Goal: Information Seeking & Learning: Check status

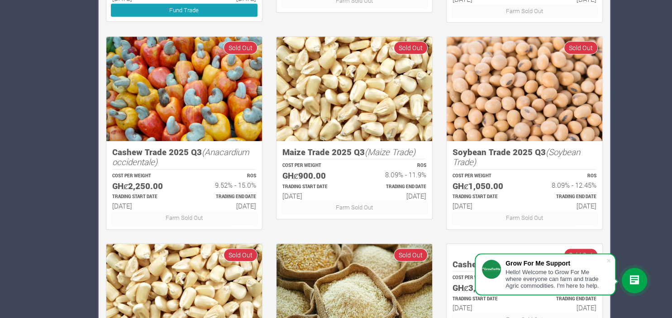
scroll to position [572, 0]
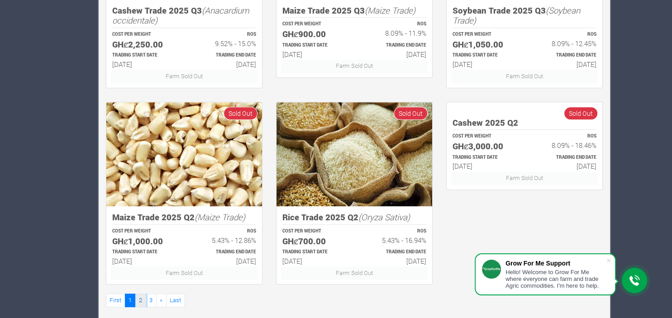
click at [142, 294] on link "2" at bounding box center [140, 300] width 11 height 13
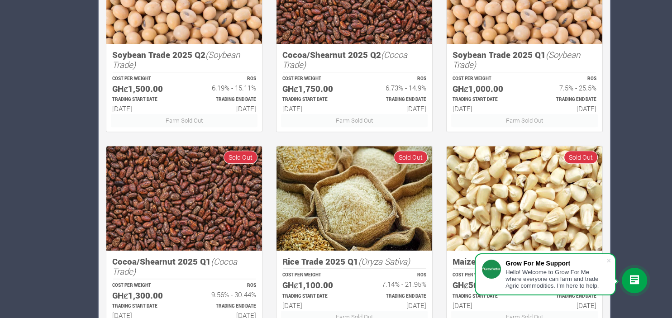
scroll to position [582, 0]
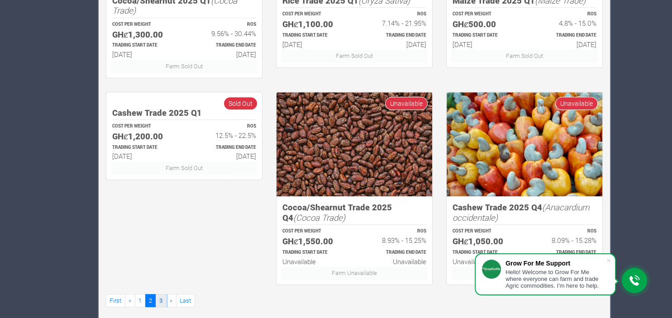
click at [160, 294] on link "3" at bounding box center [161, 300] width 11 height 13
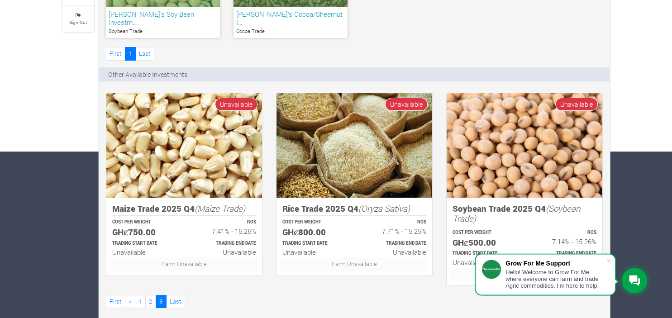
scroll to position [168, 0]
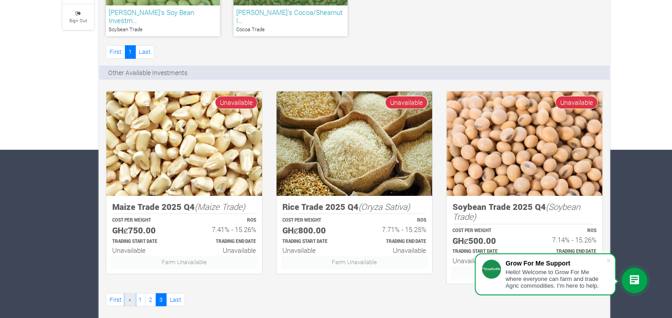
click at [127, 295] on link "«" at bounding box center [130, 299] width 10 height 13
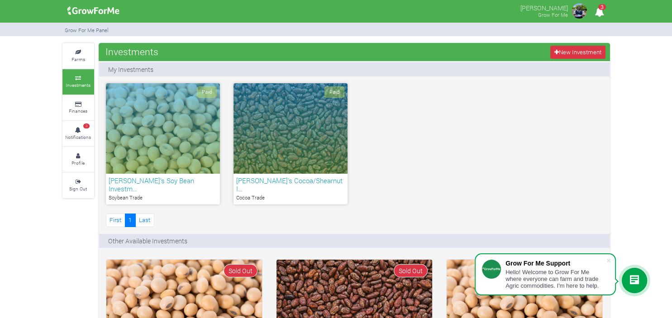
click at [162, 143] on div "Paid" at bounding box center [163, 128] width 114 height 91
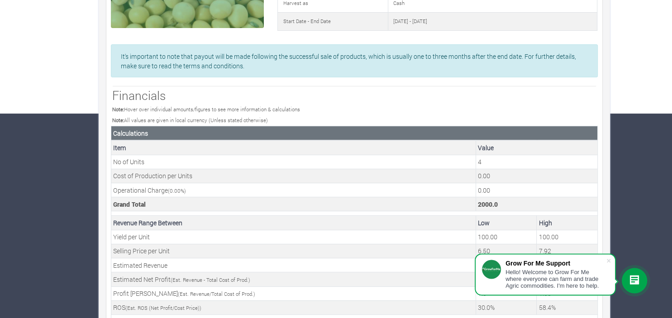
scroll to position [307, 0]
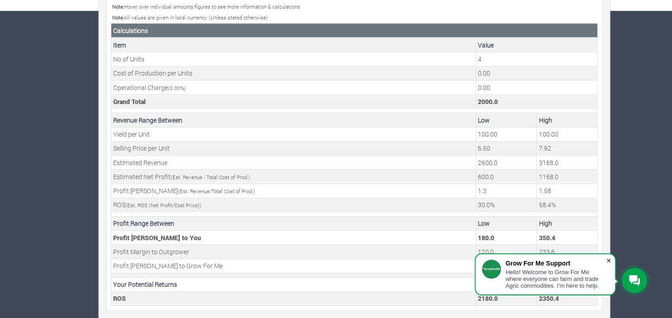
click at [610, 262] on span at bounding box center [608, 260] width 9 height 9
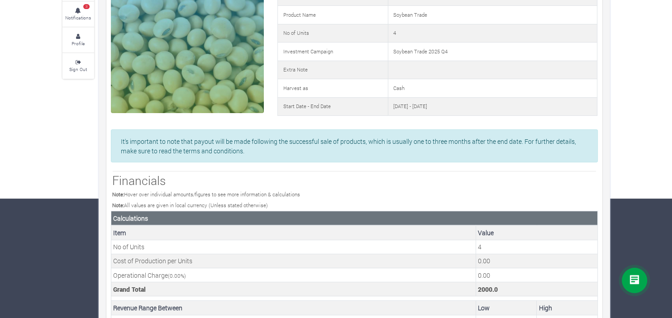
scroll to position [0, 0]
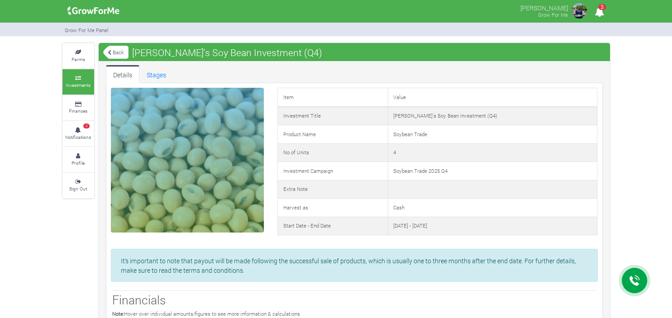
click at [112, 52] on link "Back" at bounding box center [115, 52] width 25 height 15
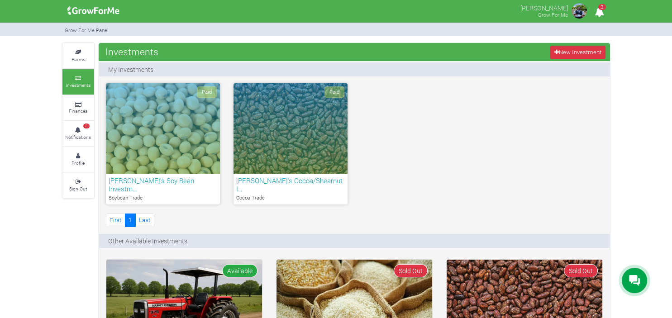
click at [288, 124] on div "Paid" at bounding box center [291, 128] width 114 height 91
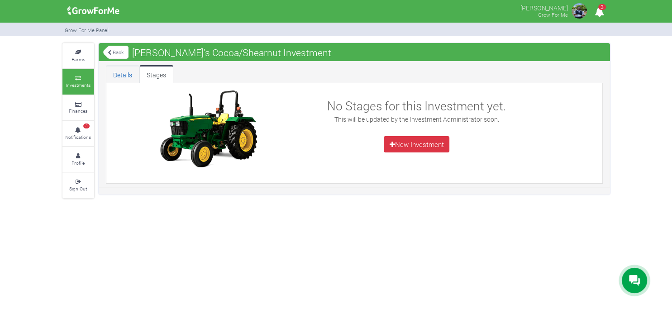
click at [120, 71] on link "Details" at bounding box center [122, 74] width 33 height 18
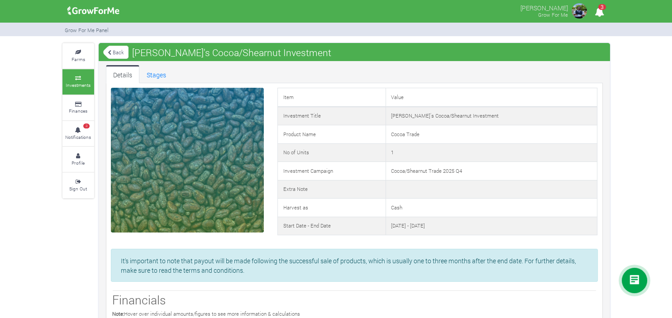
click at [114, 55] on link "Back" at bounding box center [115, 52] width 25 height 15
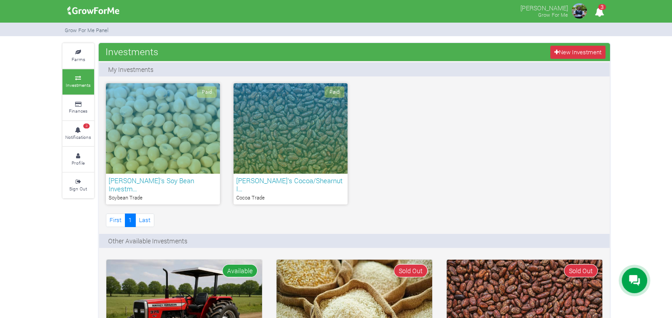
click at [151, 122] on div "Paid" at bounding box center [163, 128] width 114 height 91
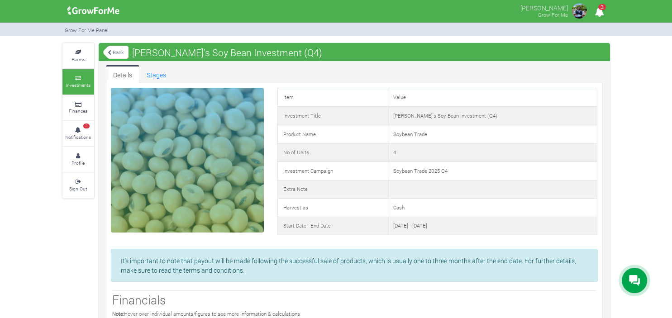
click at [119, 53] on link "Back" at bounding box center [115, 52] width 25 height 15
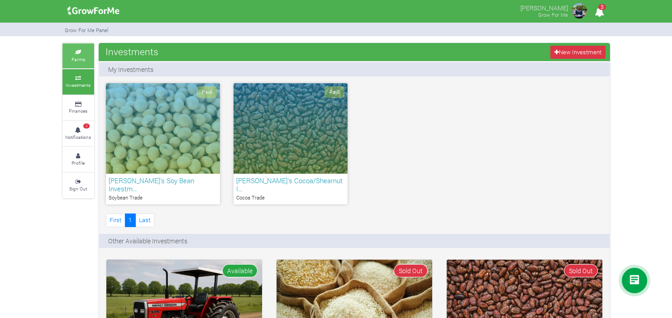
click at [81, 53] on icon at bounding box center [78, 52] width 27 height 5
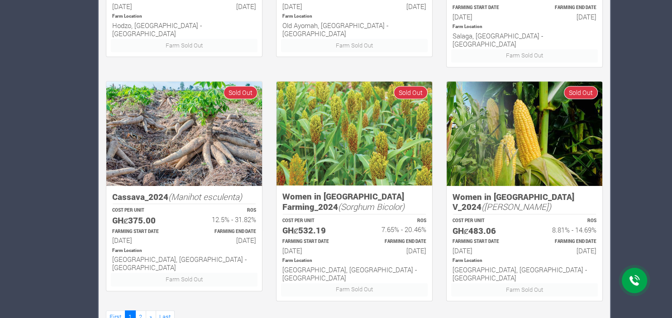
scroll to position [574, 0]
click at [139, 311] on link "2" at bounding box center [140, 317] width 11 height 13
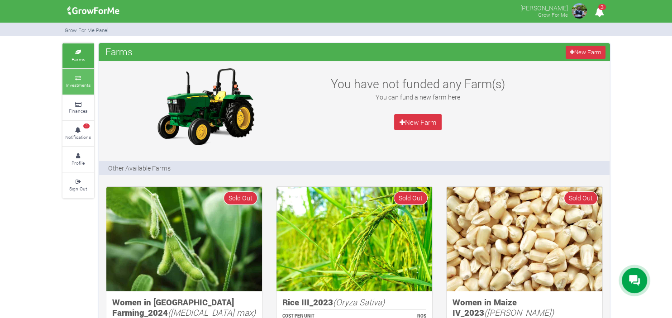
click at [77, 81] on icon at bounding box center [78, 78] width 27 height 5
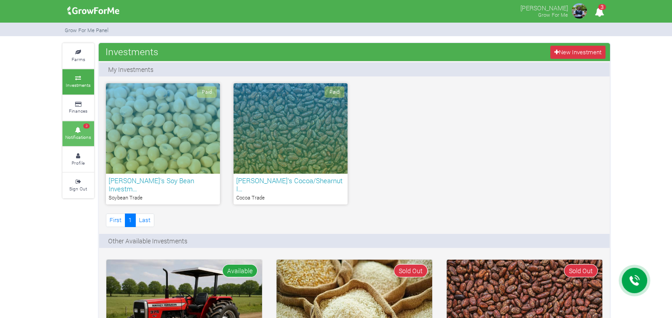
click at [79, 131] on icon at bounding box center [78, 130] width 27 height 5
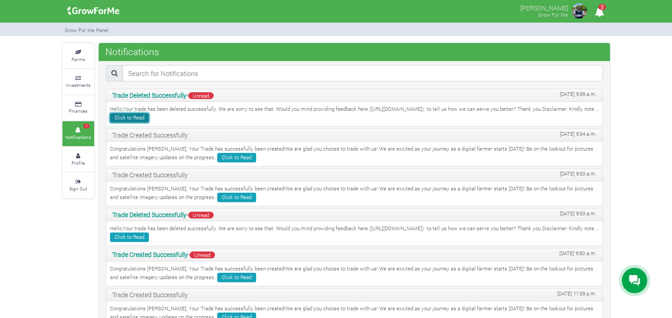
click at [149, 119] on link "Click to Read" at bounding box center [129, 118] width 39 height 10
click at [149, 237] on link "Click to Read" at bounding box center [129, 238] width 39 height 10
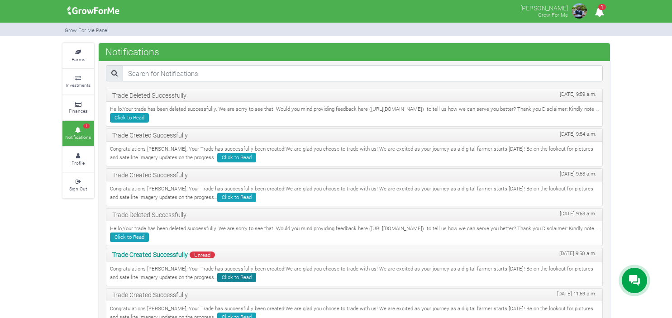
scroll to position [32, 0]
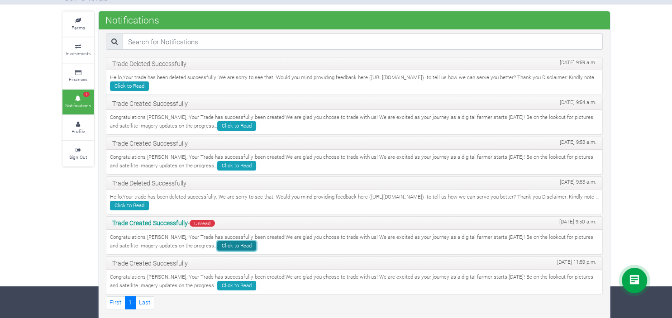
click at [217, 243] on link "Click to Read" at bounding box center [236, 246] width 39 height 10
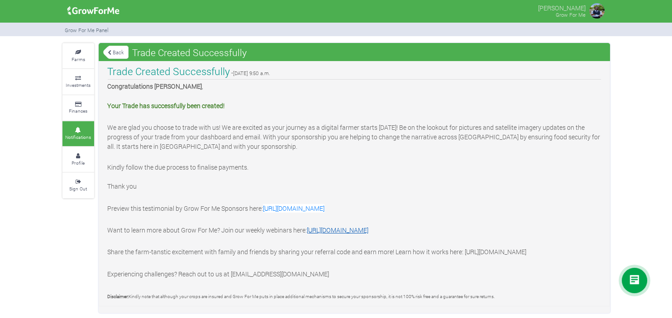
click at [355, 231] on link "[URL][DOMAIN_NAME]" at bounding box center [338, 230] width 62 height 9
click at [84, 186] on small "Sign Out" at bounding box center [78, 189] width 18 height 6
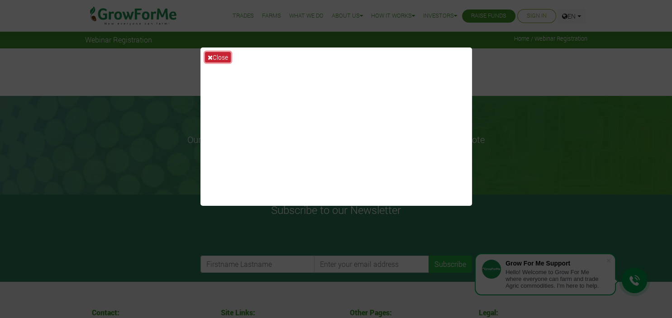
click at [225, 55] on button "Close" at bounding box center [218, 57] width 26 height 10
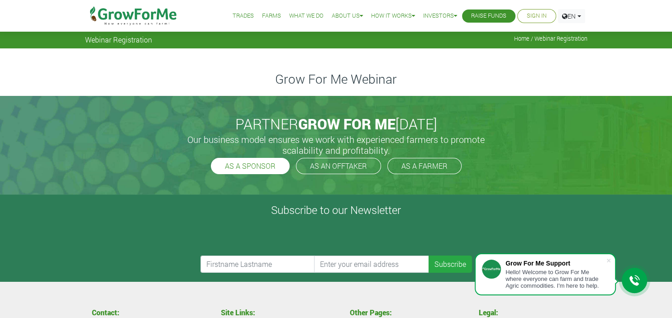
click at [249, 164] on link "AS A SPONSOR" at bounding box center [250, 166] width 79 height 16
click at [116, 41] on span "Webinar Registration" at bounding box center [118, 39] width 67 height 9
click at [251, 168] on link "AS A SPONSOR" at bounding box center [250, 166] width 79 height 16
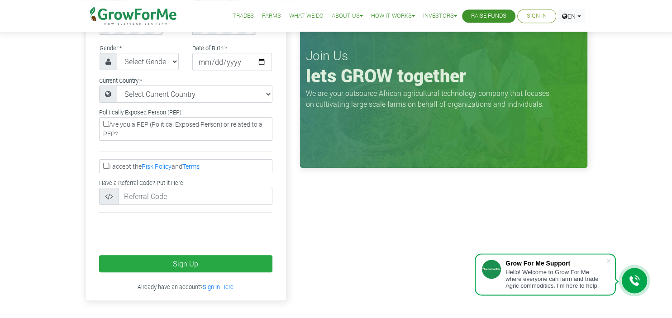
scroll to position [194, 0]
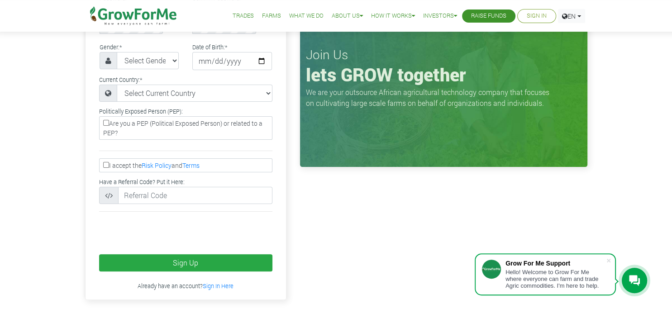
click at [613, 258] on div "Grow For Me Support Hello! Welcome to Grow For Me where everyone can farm and t…" at bounding box center [545, 274] width 141 height 42
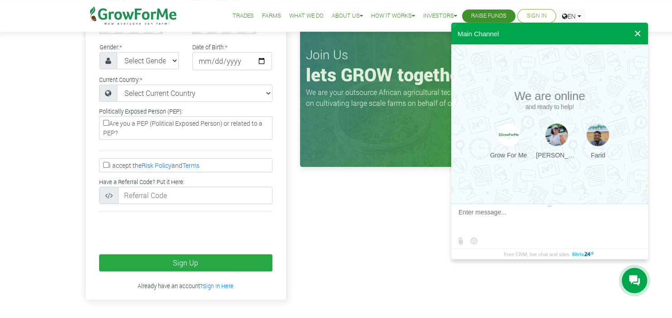
click at [642, 34] on button at bounding box center [638, 34] width 16 height 22
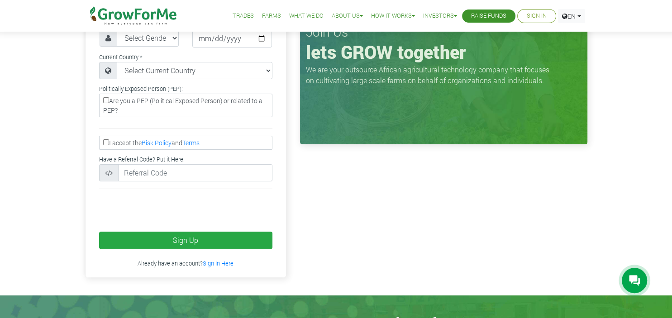
scroll to position [210, 0]
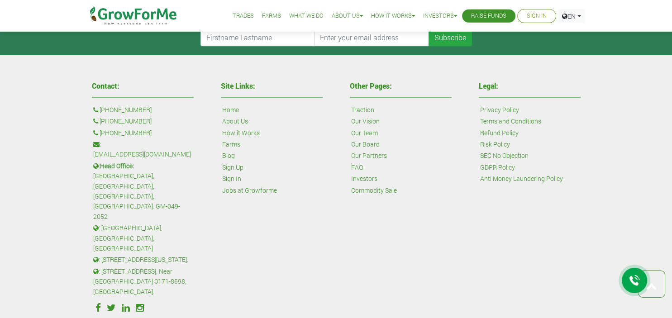
scroll to position [661, 0]
